Goal: Use online tool/utility: Utilize a website feature to perform a specific function

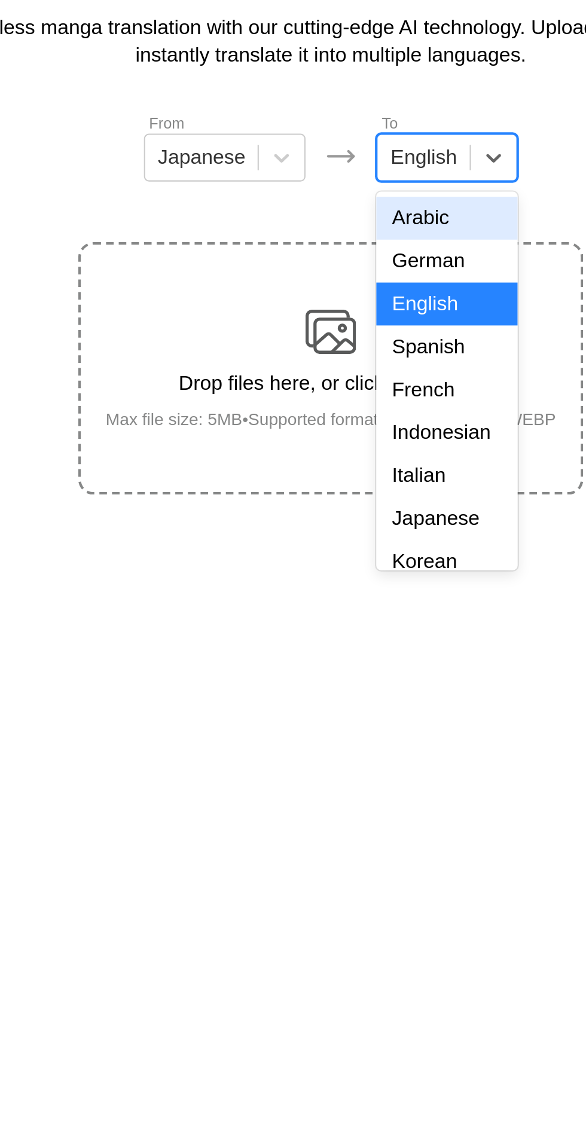
click at [363, 308] on div "Indonesian" at bounding box center [347, 309] width 66 height 20
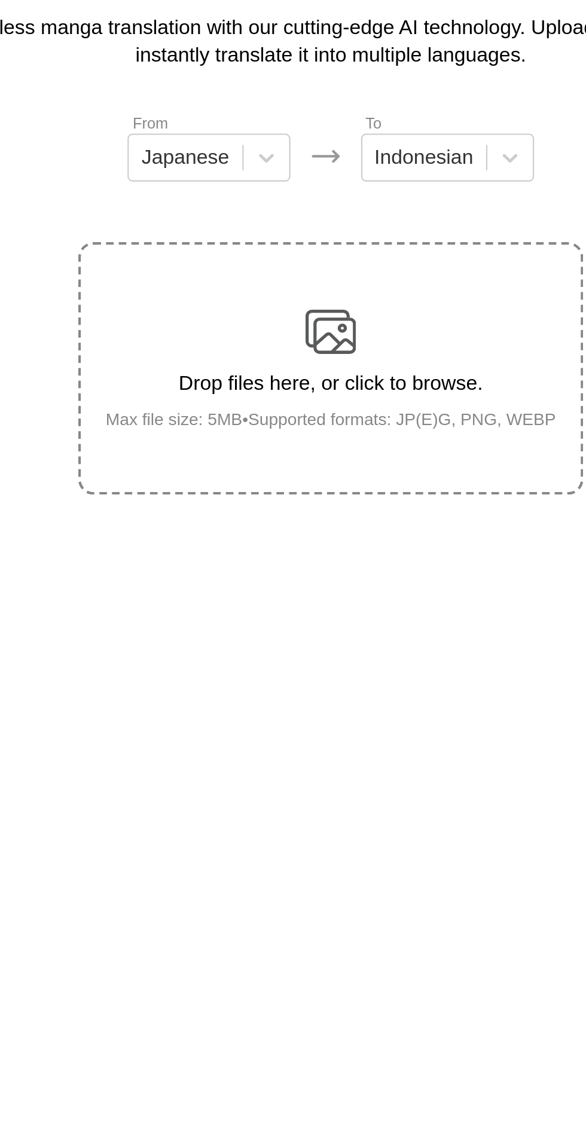
click at [304, 255] on img at bounding box center [293, 261] width 24 height 24
click at [0, 0] on input "Drop files here, or click to browse. Max file size: 5MB • Supported formats: JP…" at bounding box center [0, 0] width 0 height 0
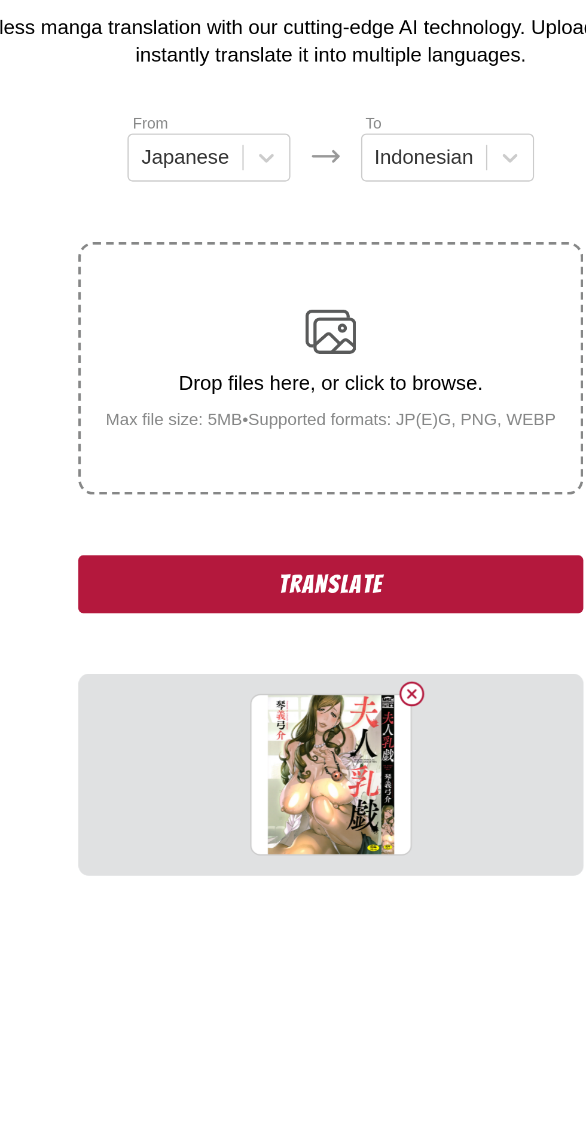
click at [334, 426] on button "Delete image" at bounding box center [331, 433] width 14 height 14
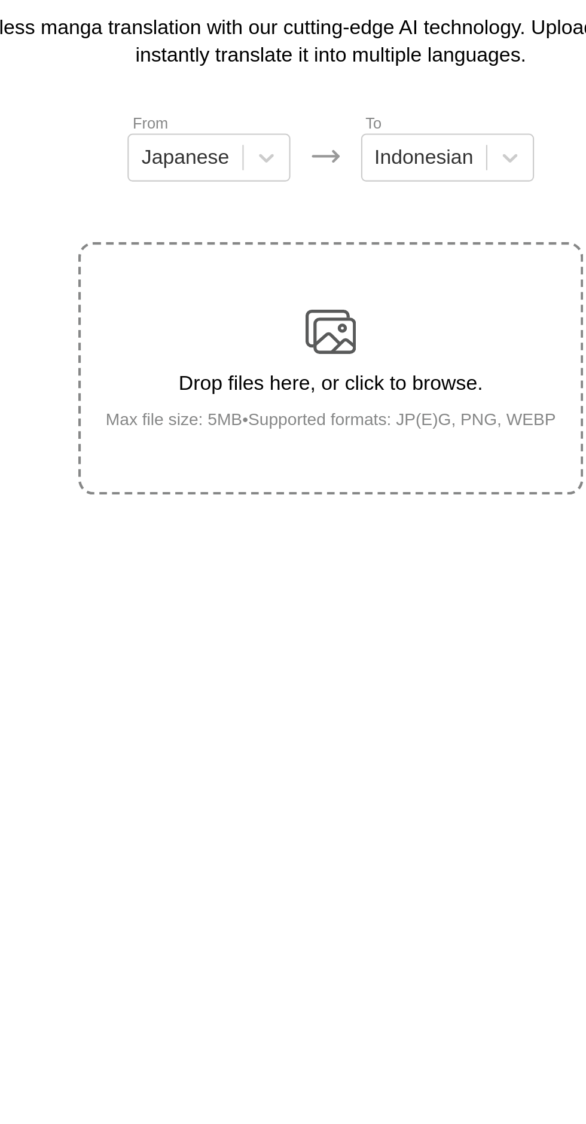
click at [309, 280] on p "Drop files here, or click to browse." at bounding box center [293, 285] width 232 height 11
click at [0, 0] on input "Drop files here, or click to browse. Max file size: 5MB • Supported formats: JP…" at bounding box center [0, 0] width 0 height 0
